Goal: Transaction & Acquisition: Download file/media

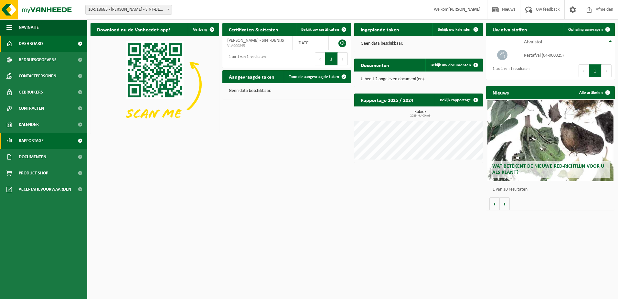
click at [37, 140] on span "Rapportage" at bounding box center [31, 141] width 25 height 16
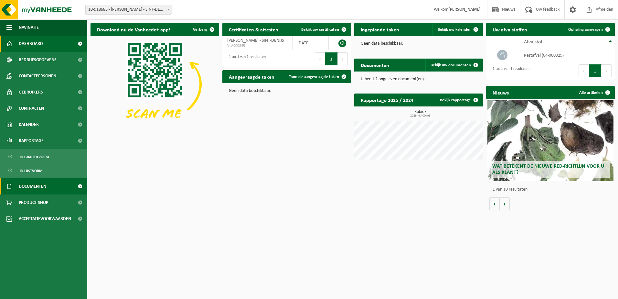
click at [32, 185] on span "Documenten" at bounding box center [32, 186] width 27 height 16
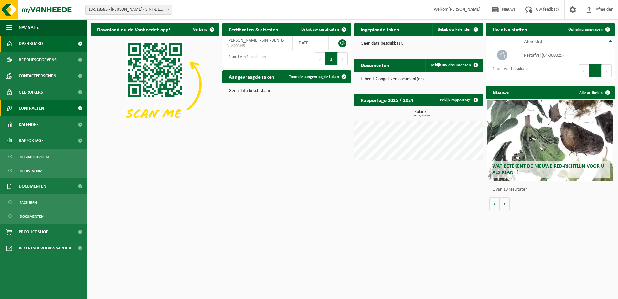
click at [38, 107] on span "Contracten" at bounding box center [31, 108] width 25 height 16
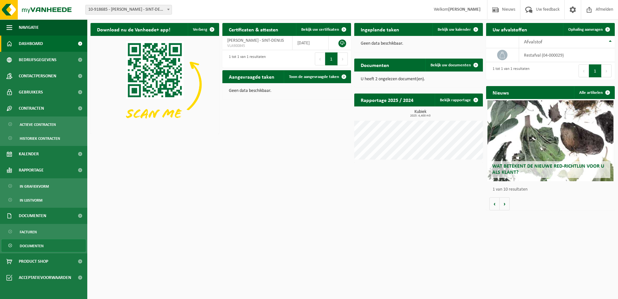
click at [44, 244] on link "Documenten" at bounding box center [44, 245] width 84 height 12
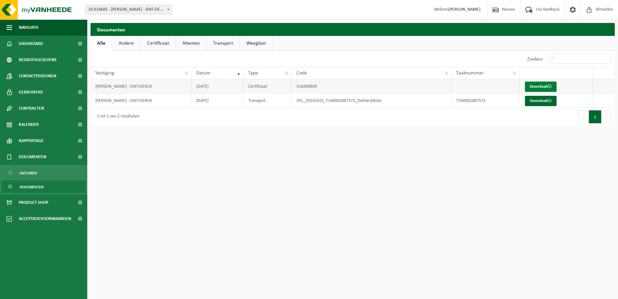
click at [549, 87] on span at bounding box center [550, 86] width 4 height 4
click at [533, 101] on link "Download" at bounding box center [541, 101] width 32 height 10
click at [35, 172] on span "Facturen" at bounding box center [28, 173] width 17 height 12
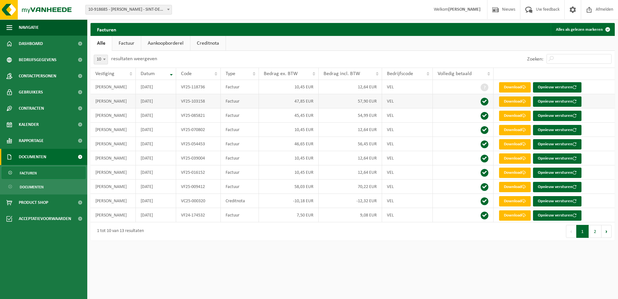
click at [516, 103] on link "Download" at bounding box center [515, 101] width 32 height 10
